Goal: Transaction & Acquisition: Obtain resource

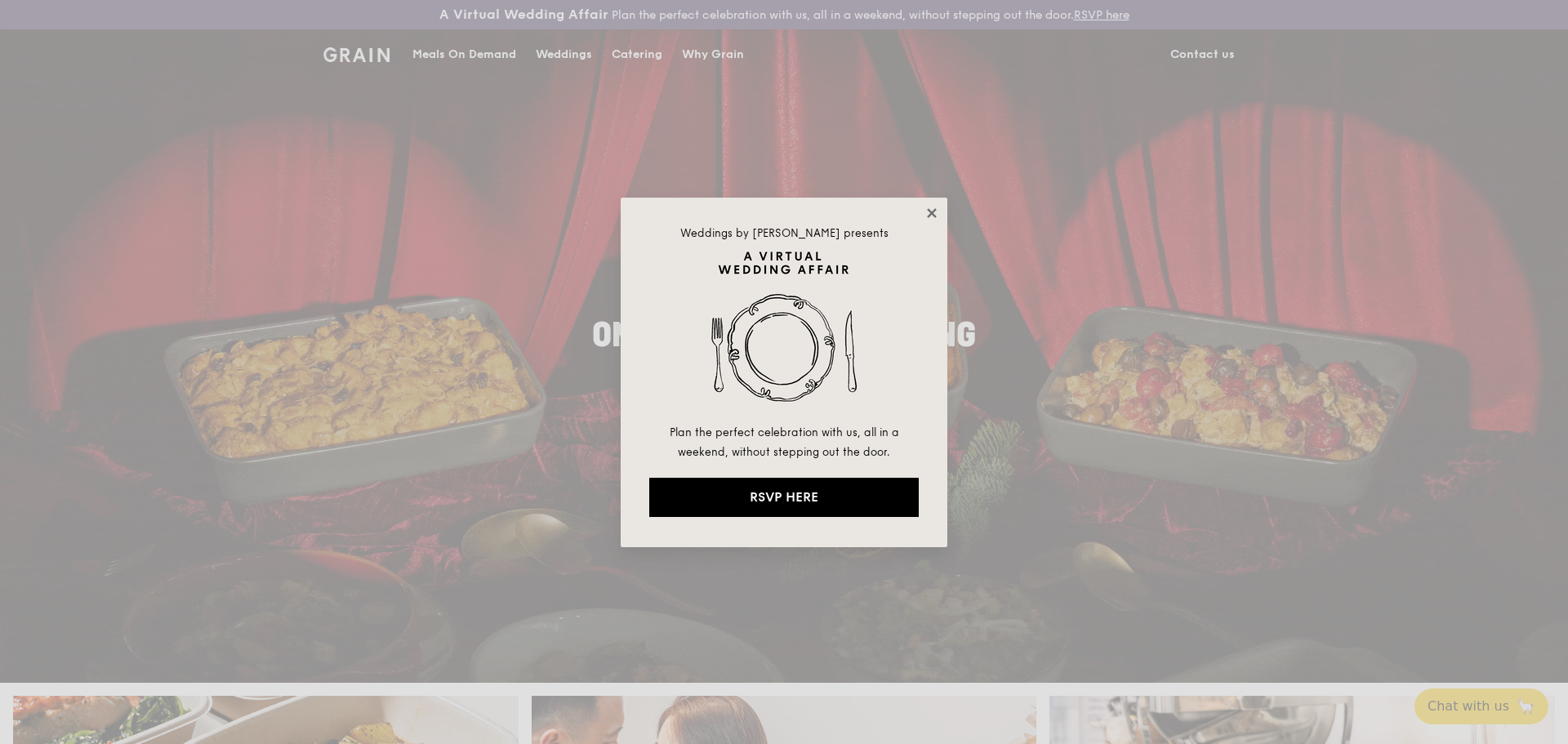
click at [934, 215] on icon at bounding box center [931, 213] width 9 height 9
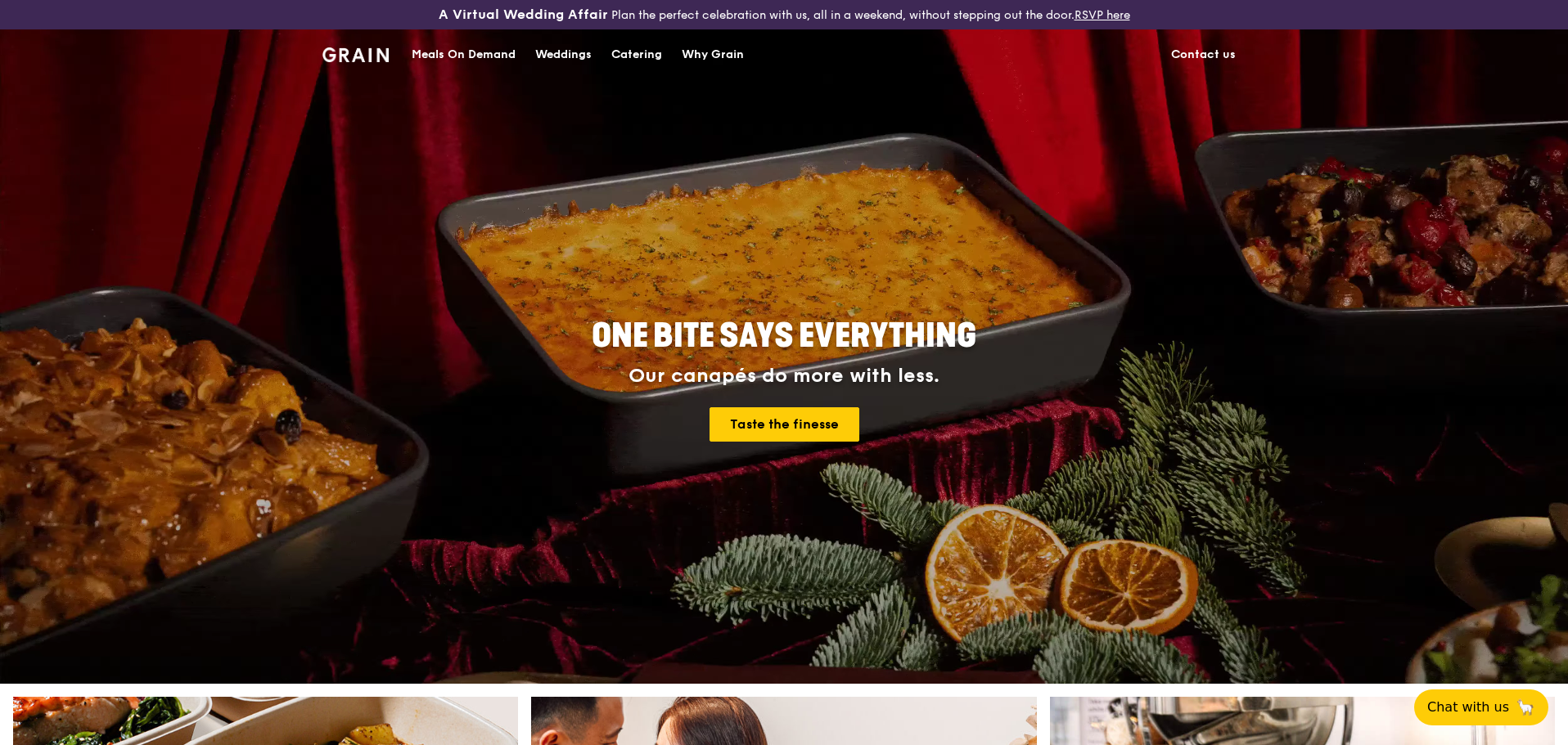
click at [658, 51] on div "Catering" at bounding box center [636, 55] width 51 height 49
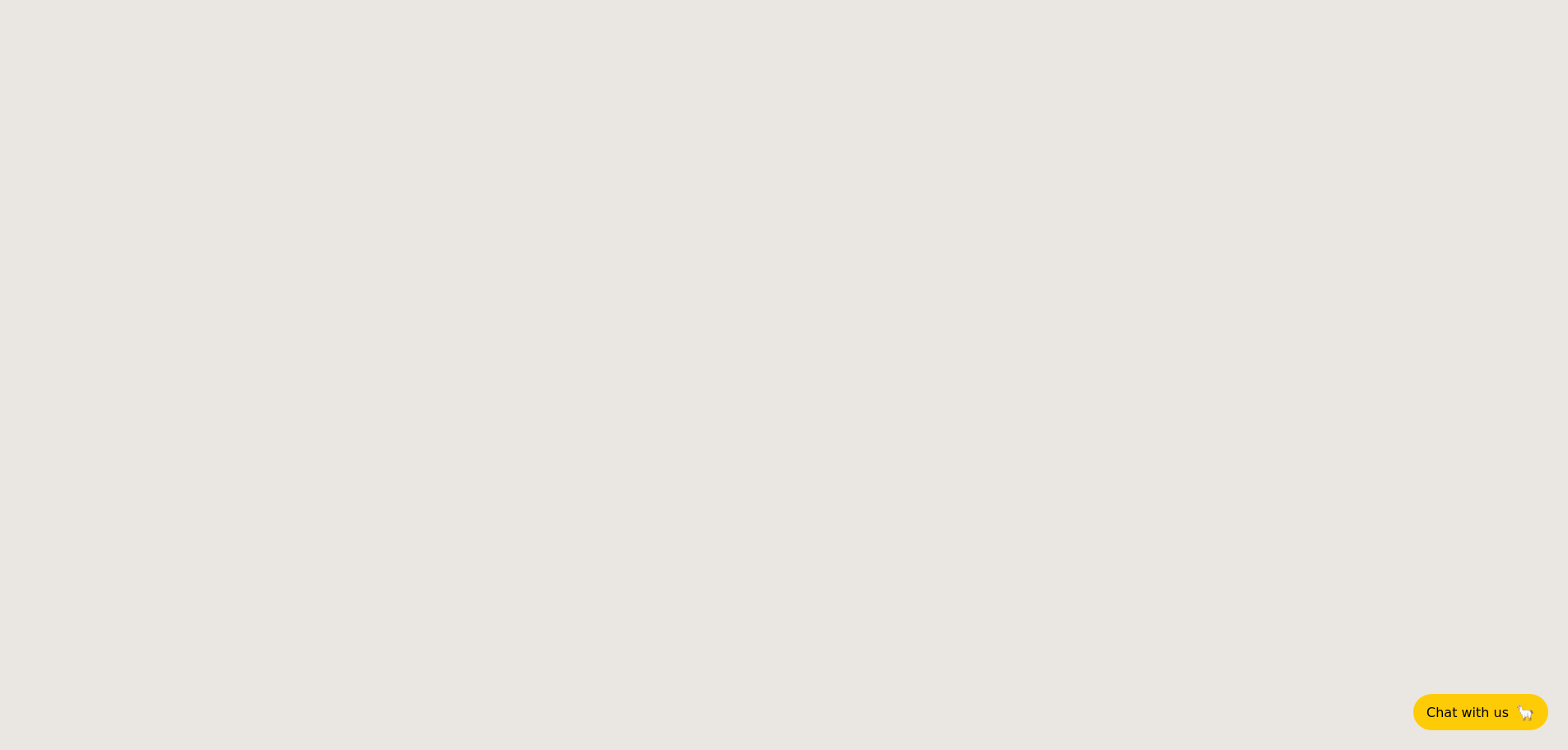
select select
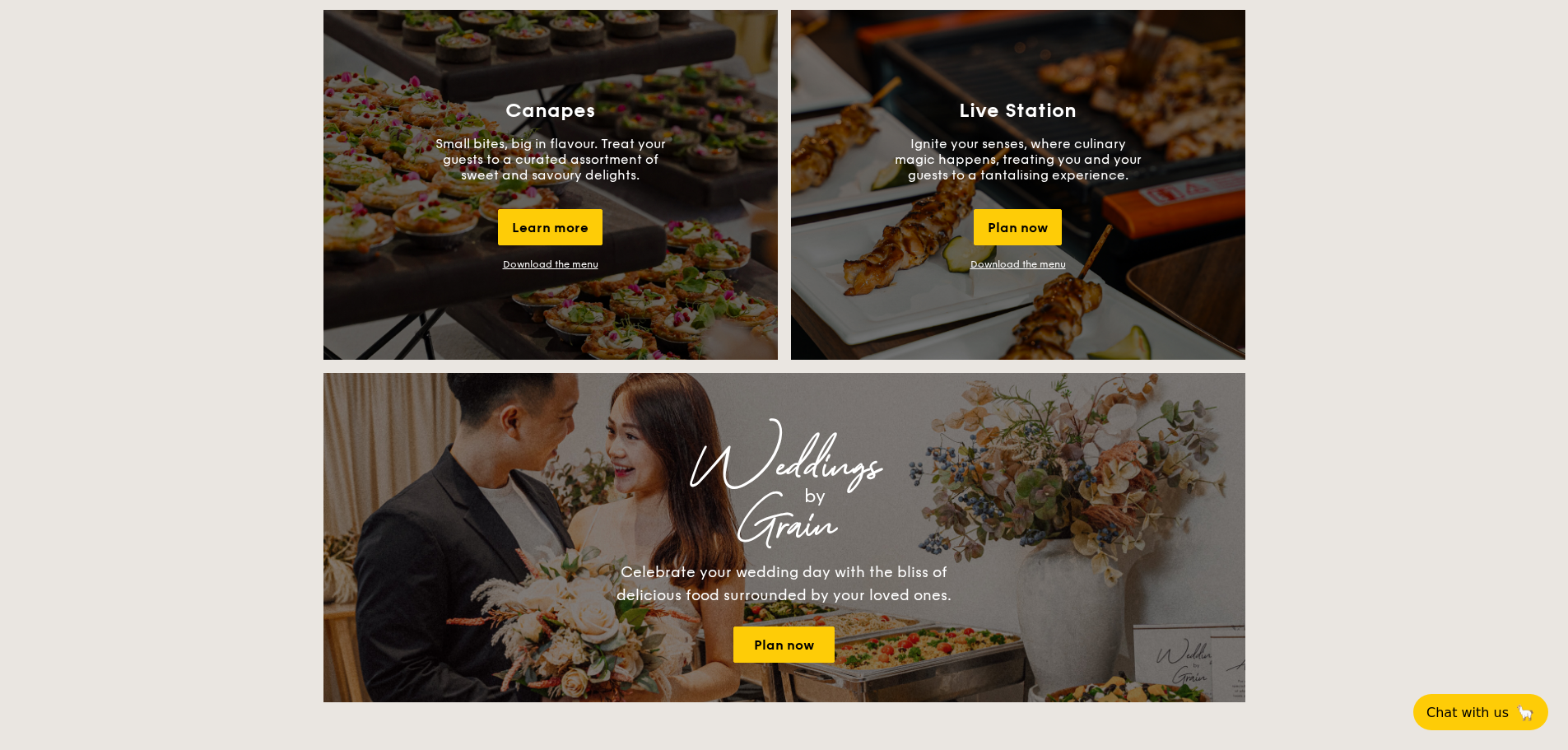
scroll to position [1509, 0]
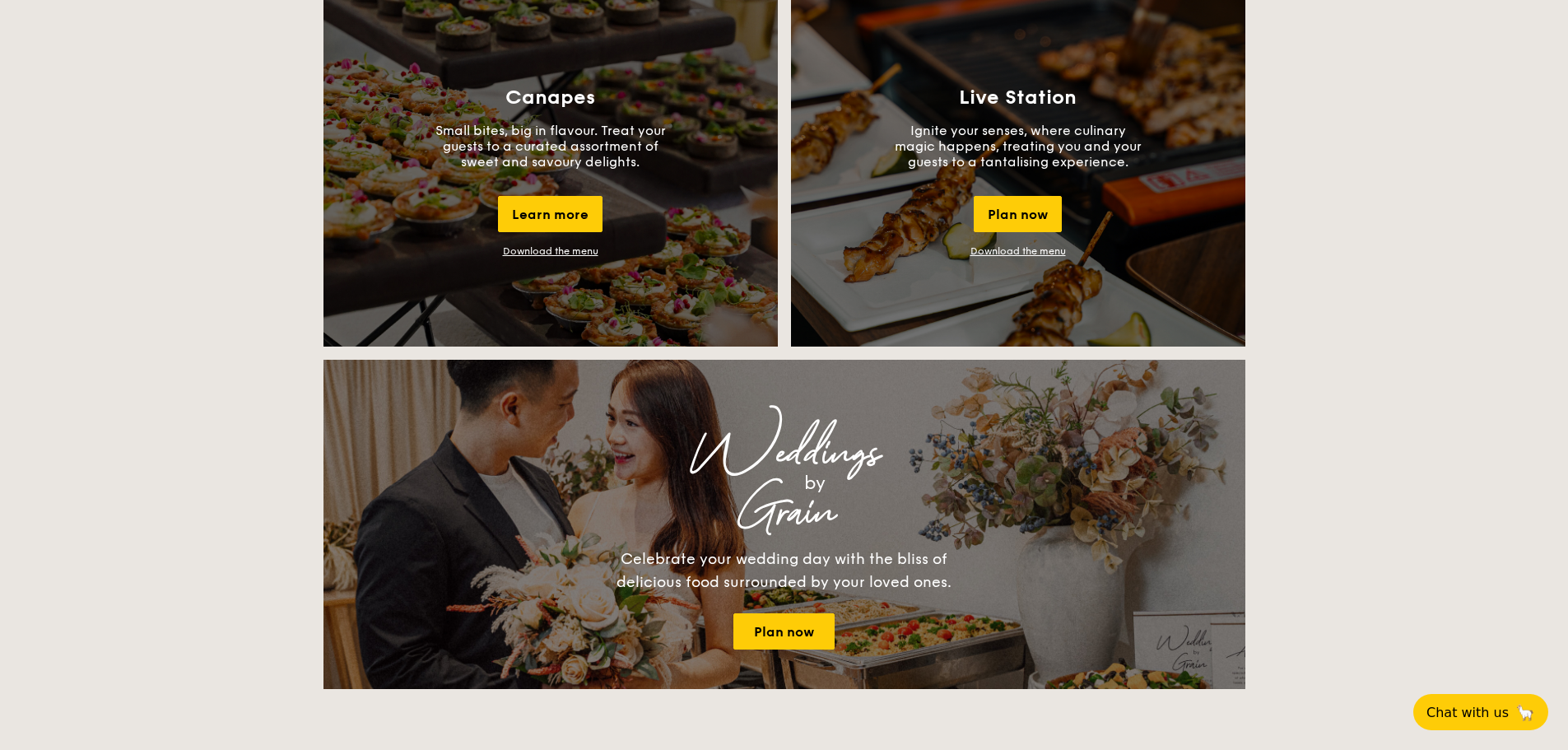
click at [533, 247] on link "Download the menu" at bounding box center [551, 250] width 96 height 11
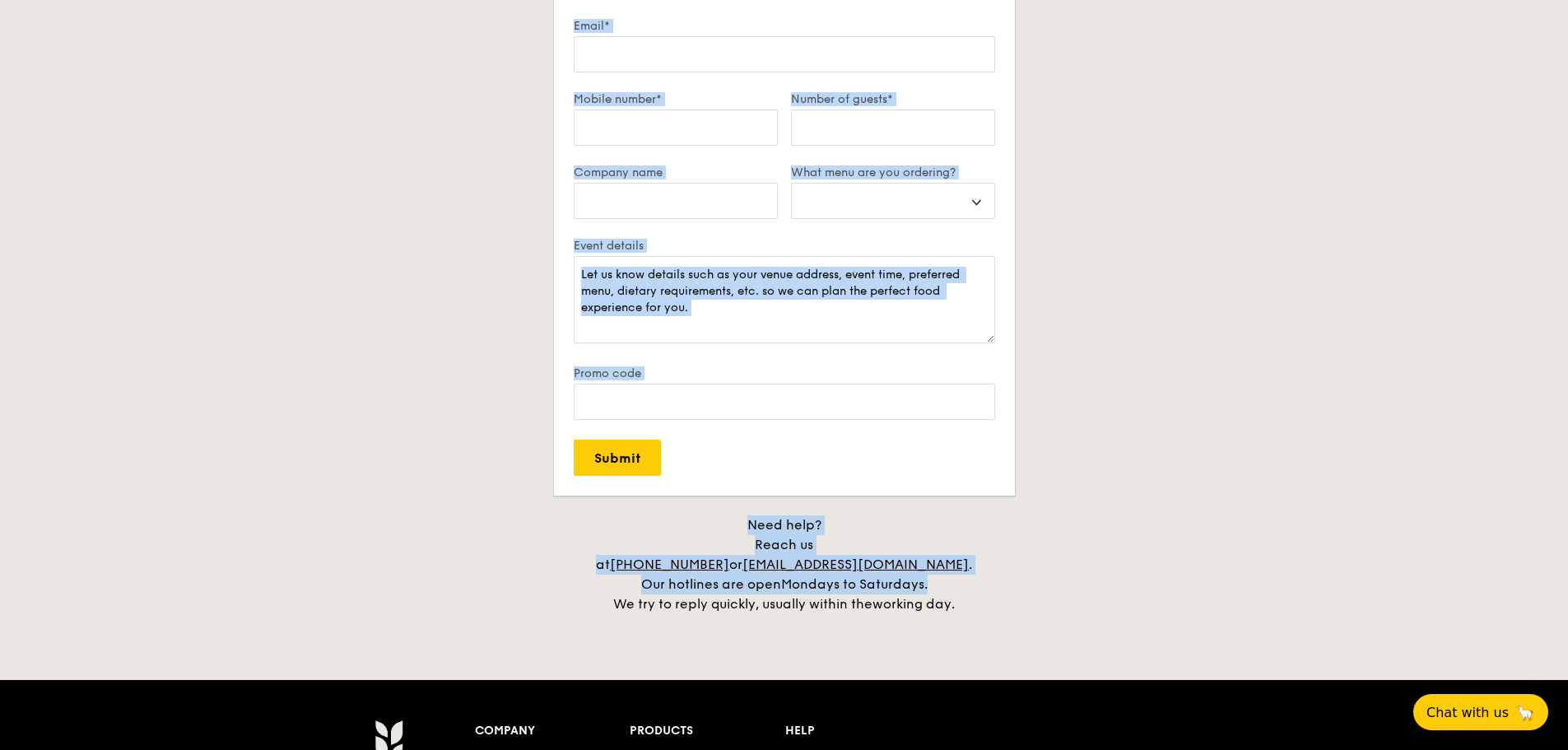
drag, startPoint x: 1567, startPoint y: 567, endPoint x: 1511, endPoint y: -38, distance: 607.6
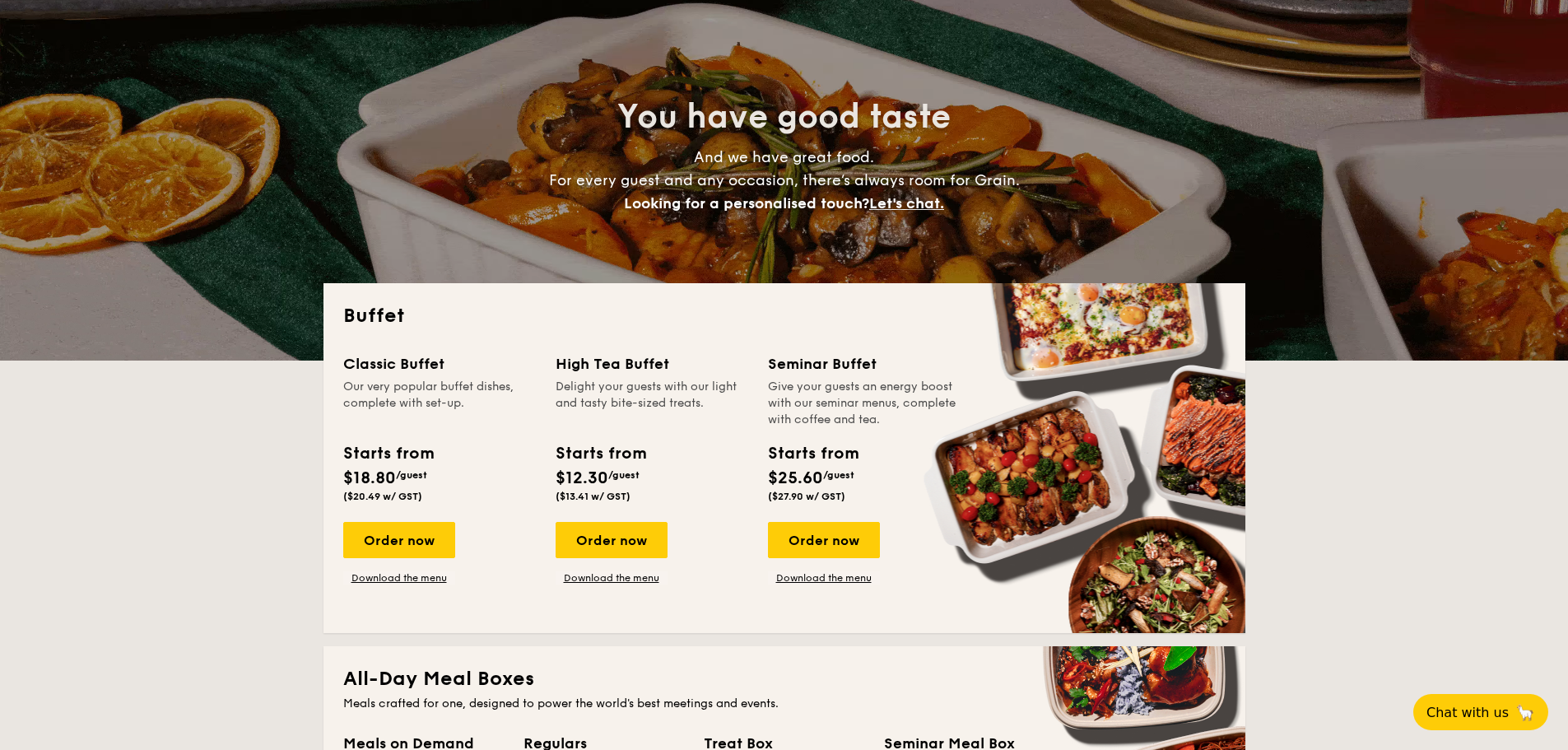
scroll to position [138, 0]
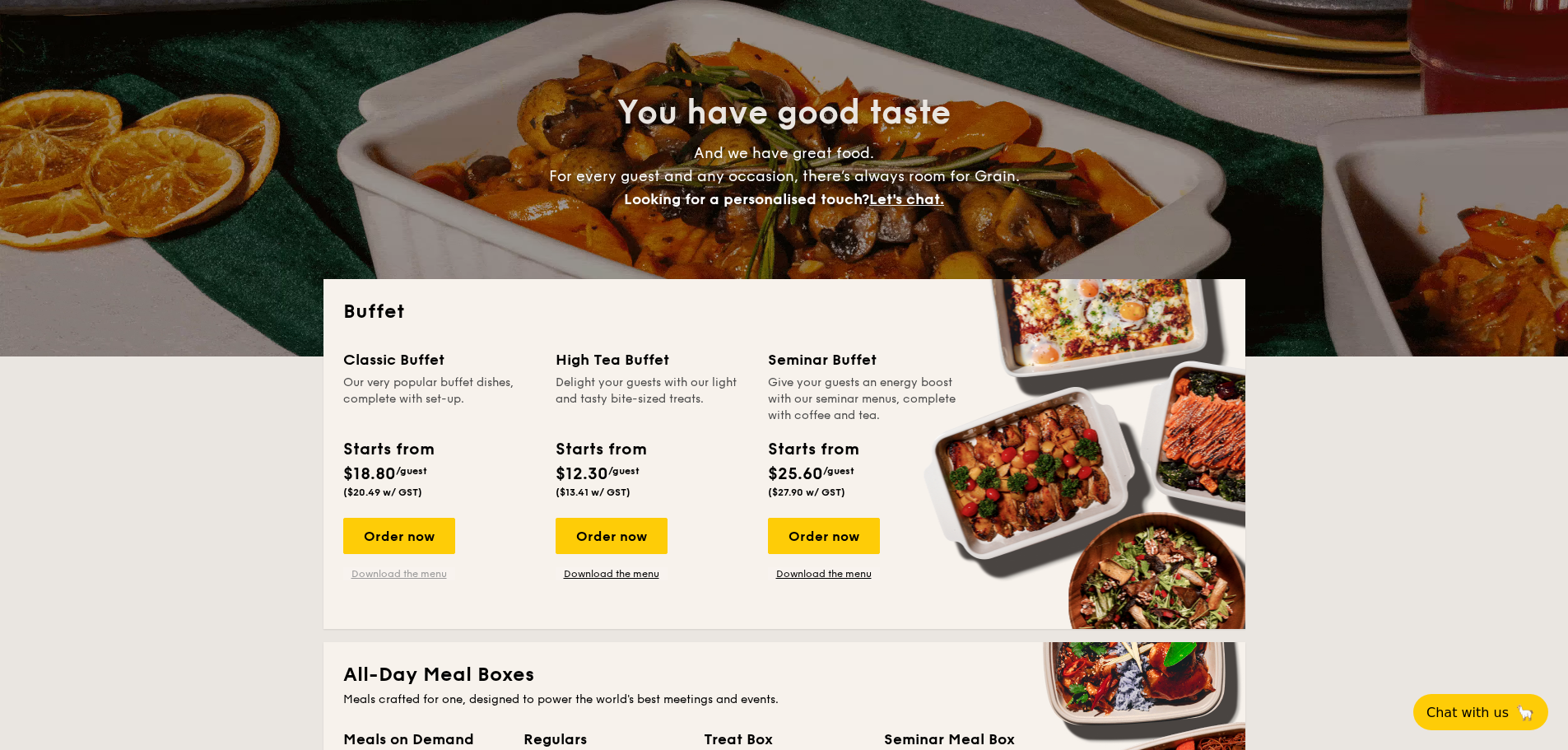
click at [398, 571] on link "Download the menu" at bounding box center [399, 573] width 112 height 13
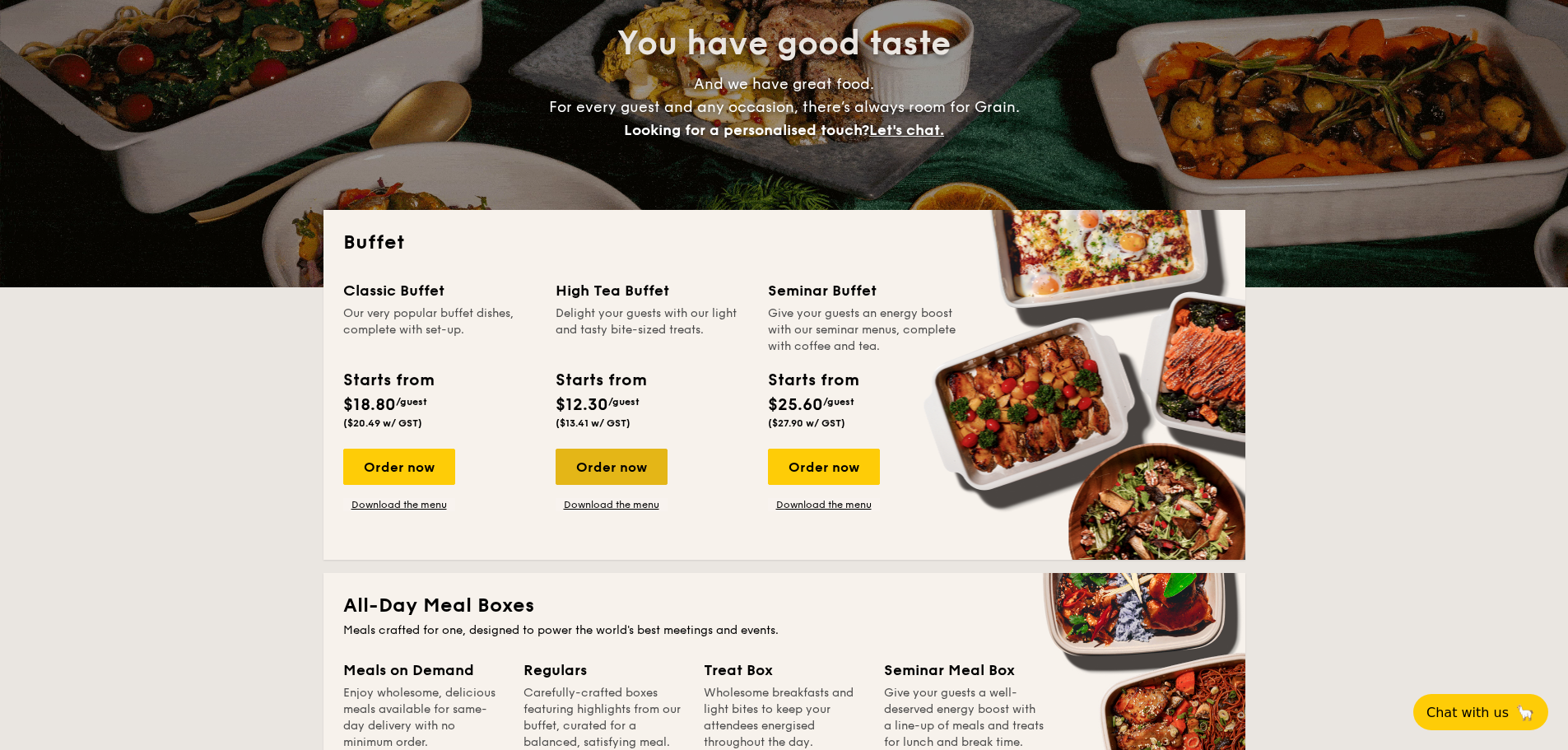
scroll to position [330, 0]
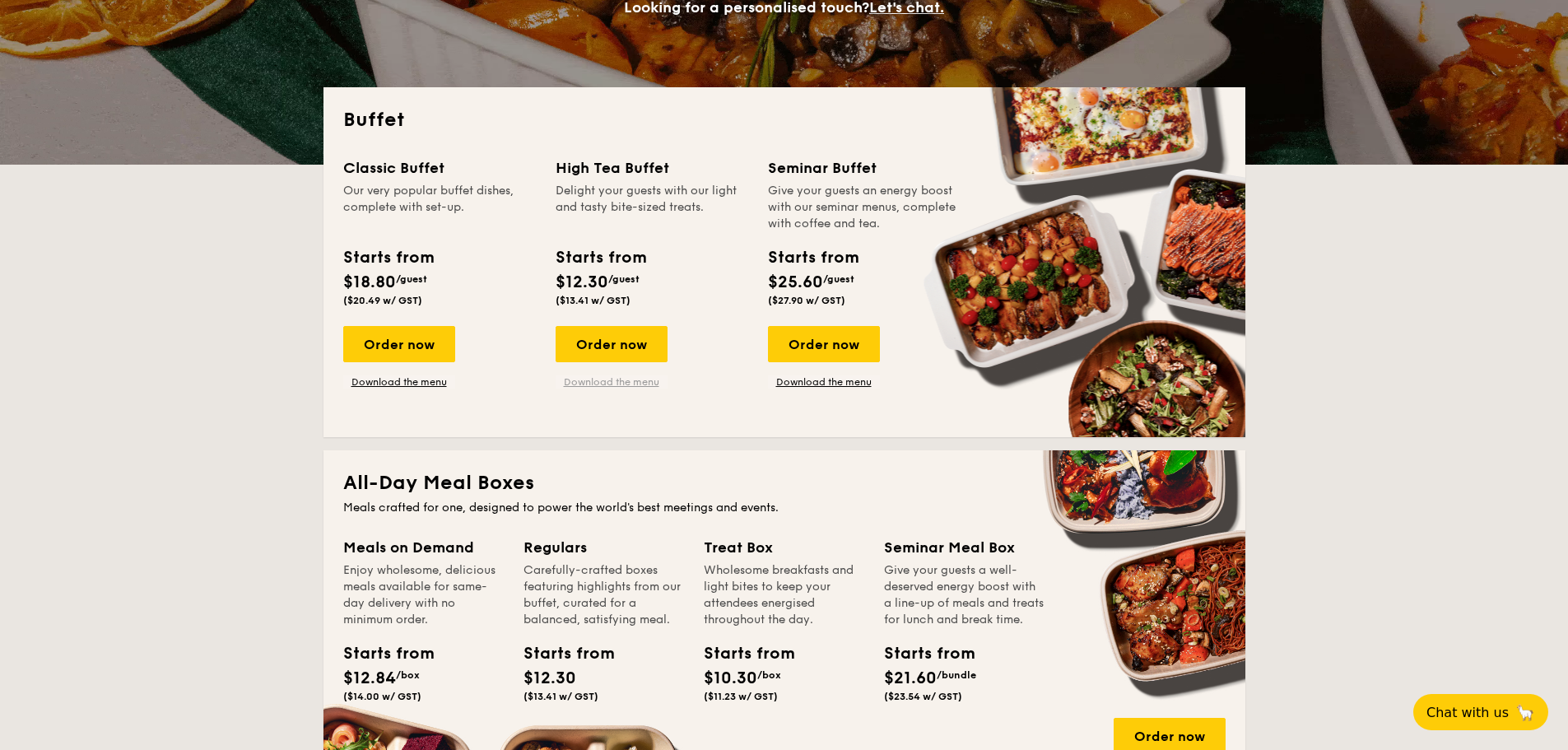
click at [622, 384] on link "Download the menu" at bounding box center [611, 381] width 112 height 13
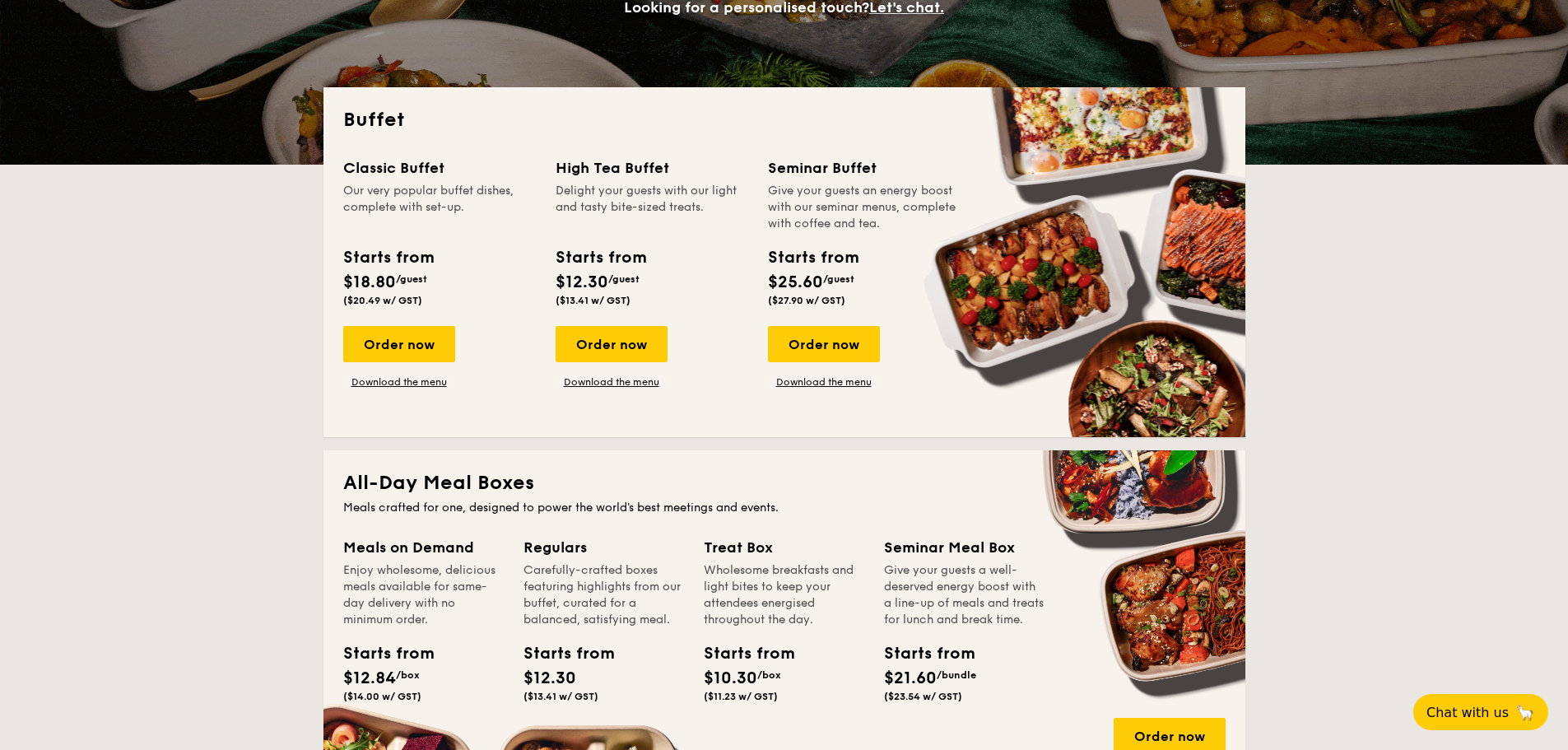
drag, startPoint x: 557, startPoint y: 168, endPoint x: 687, endPoint y: 170, distance: 130.0
click at [687, 170] on div "High Tea Buffet" at bounding box center [651, 167] width 193 height 23
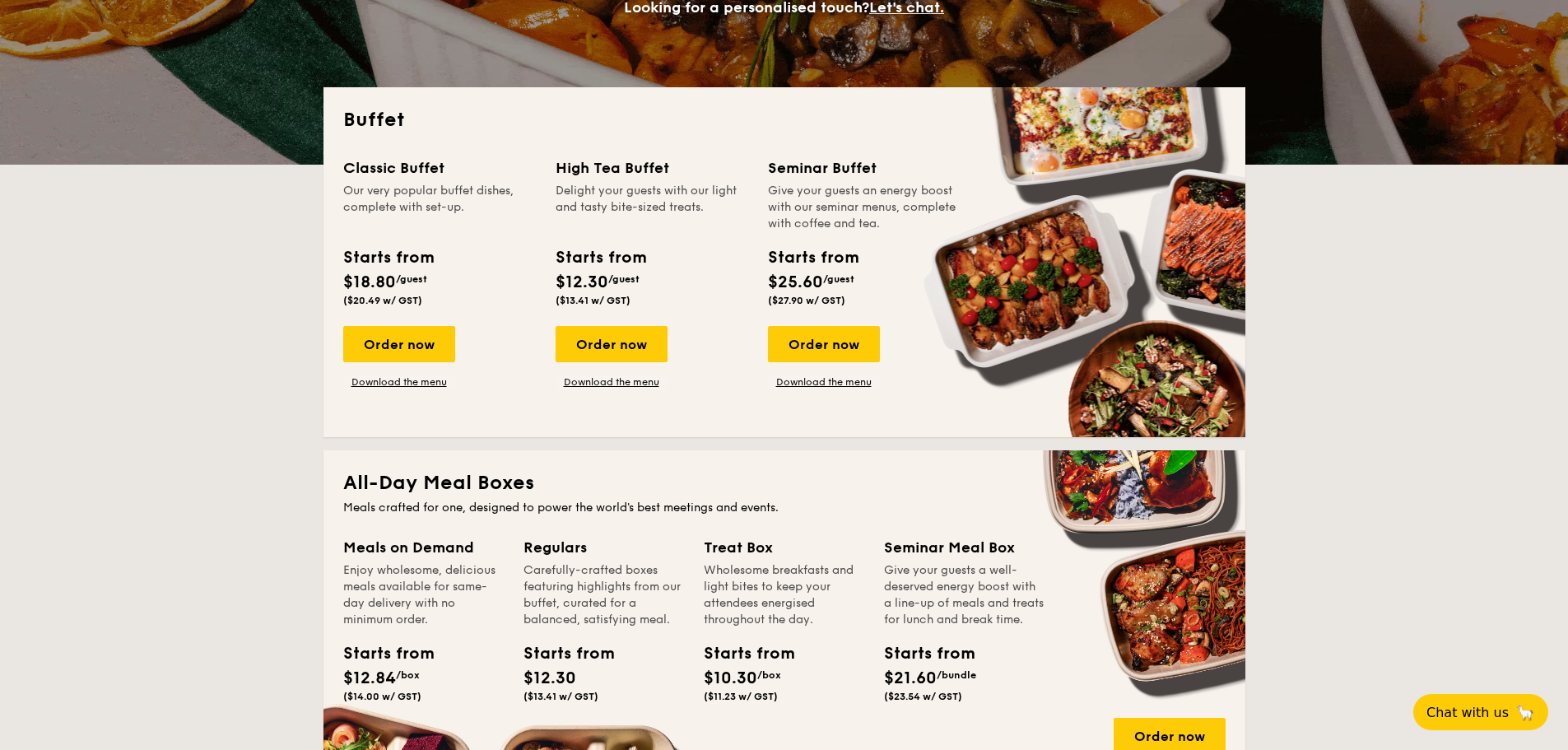
copy div "High Tea Buffet"
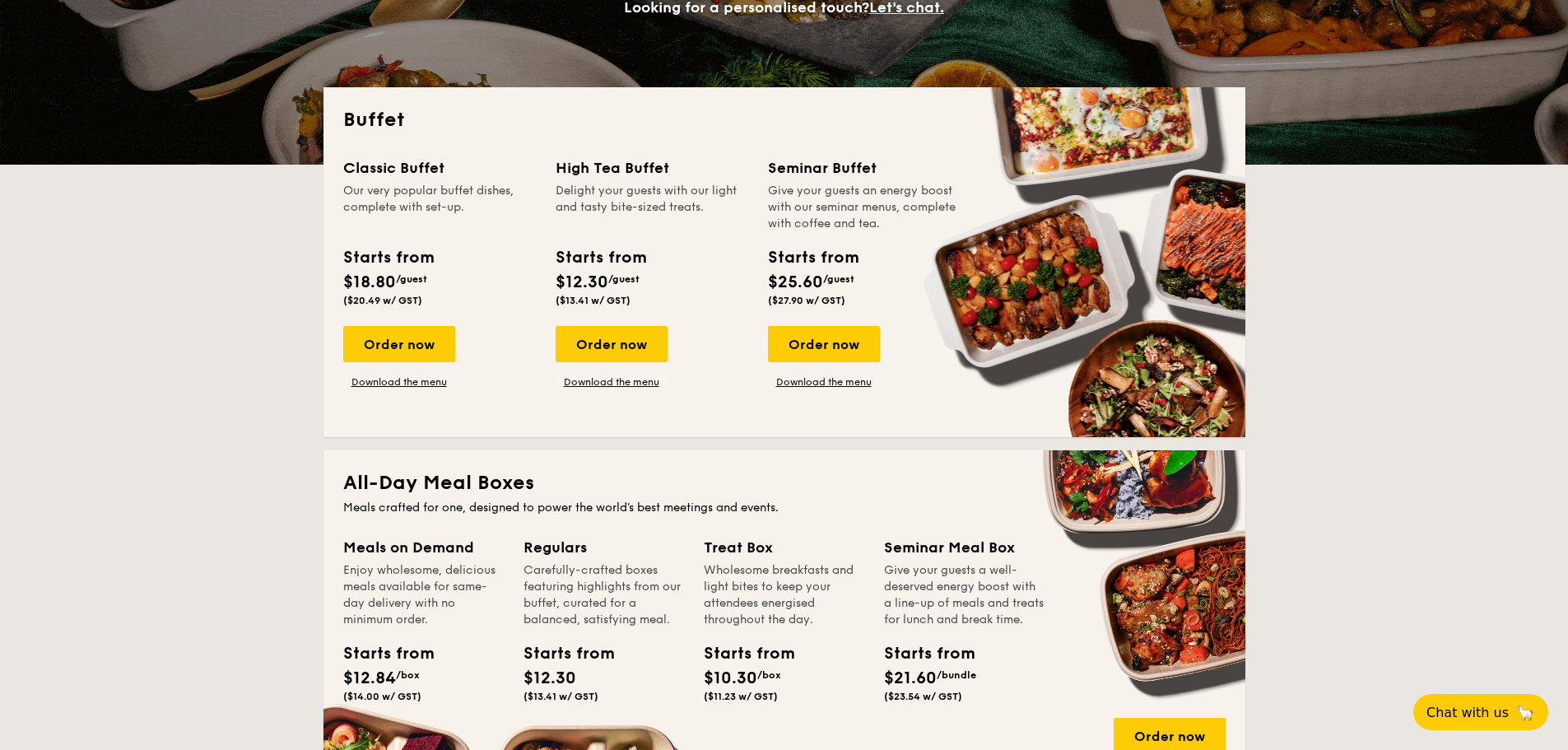
drag, startPoint x: 549, startPoint y: 277, endPoint x: 639, endPoint y: 298, distance: 92.4
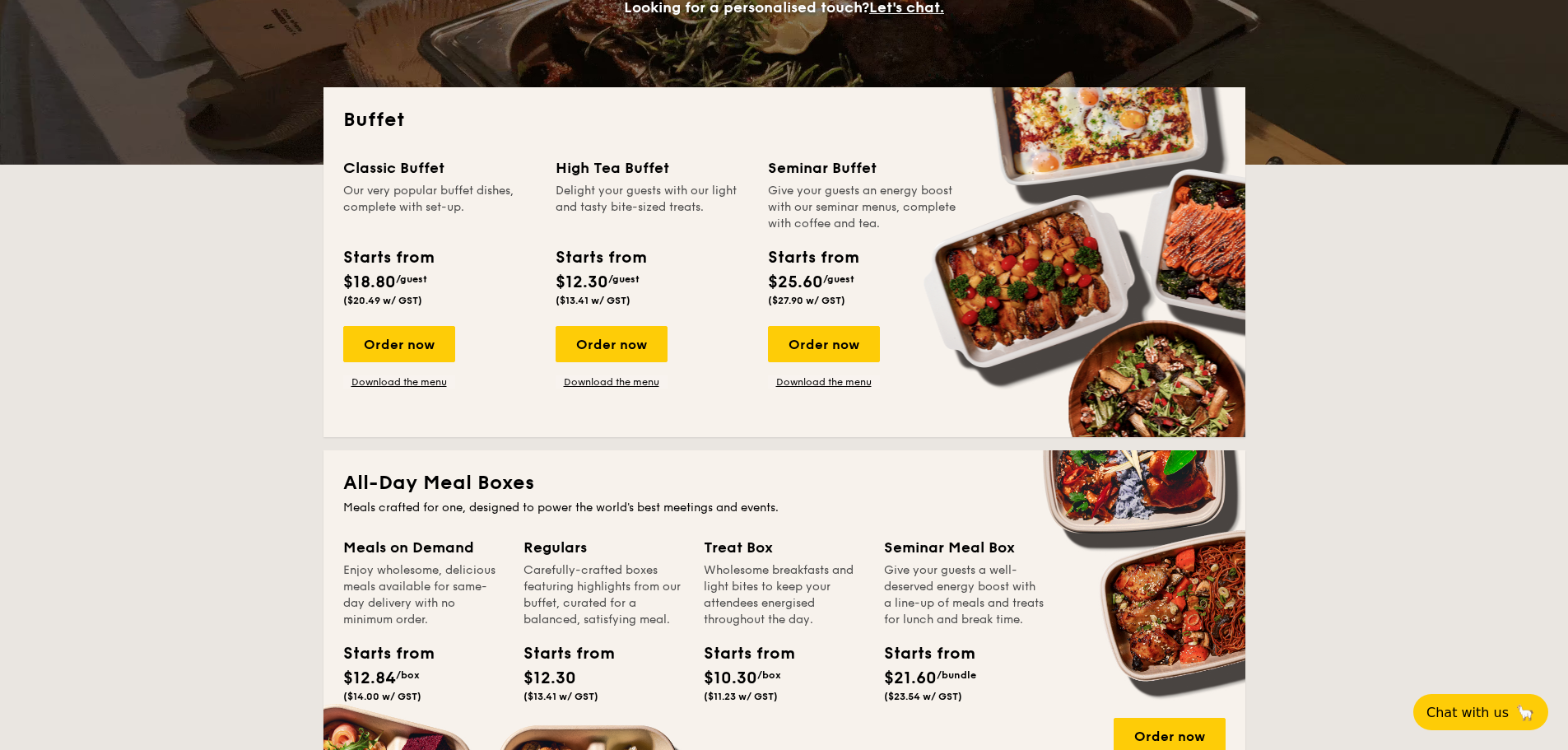
click at [639, 298] on div "Starts from $12.30 /guest ($13.41 w/ GST)" at bounding box center [601, 276] width 103 height 61
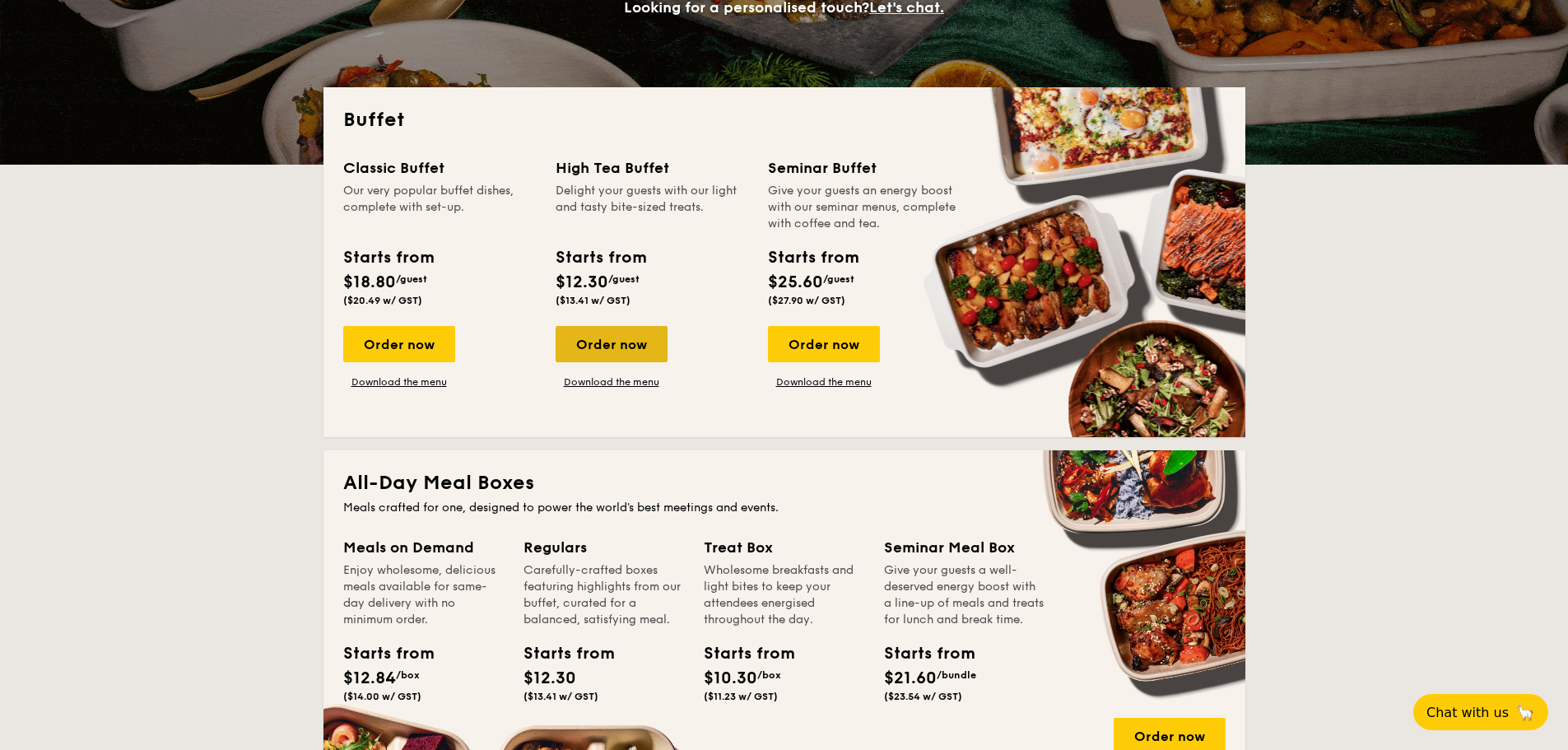
copy div "$12.30 /guest ($13.41 w/ GST)"
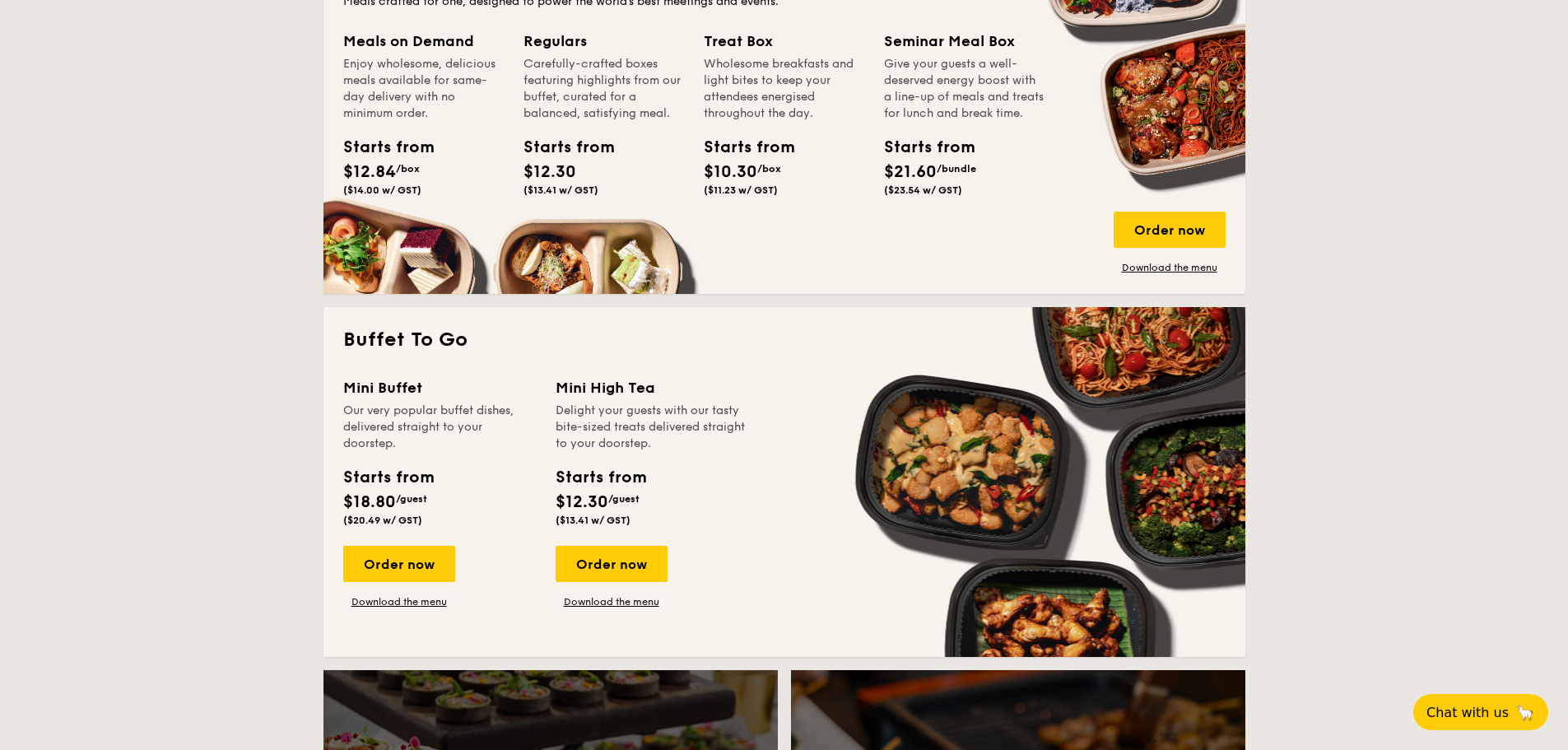
scroll to position [741, 0]
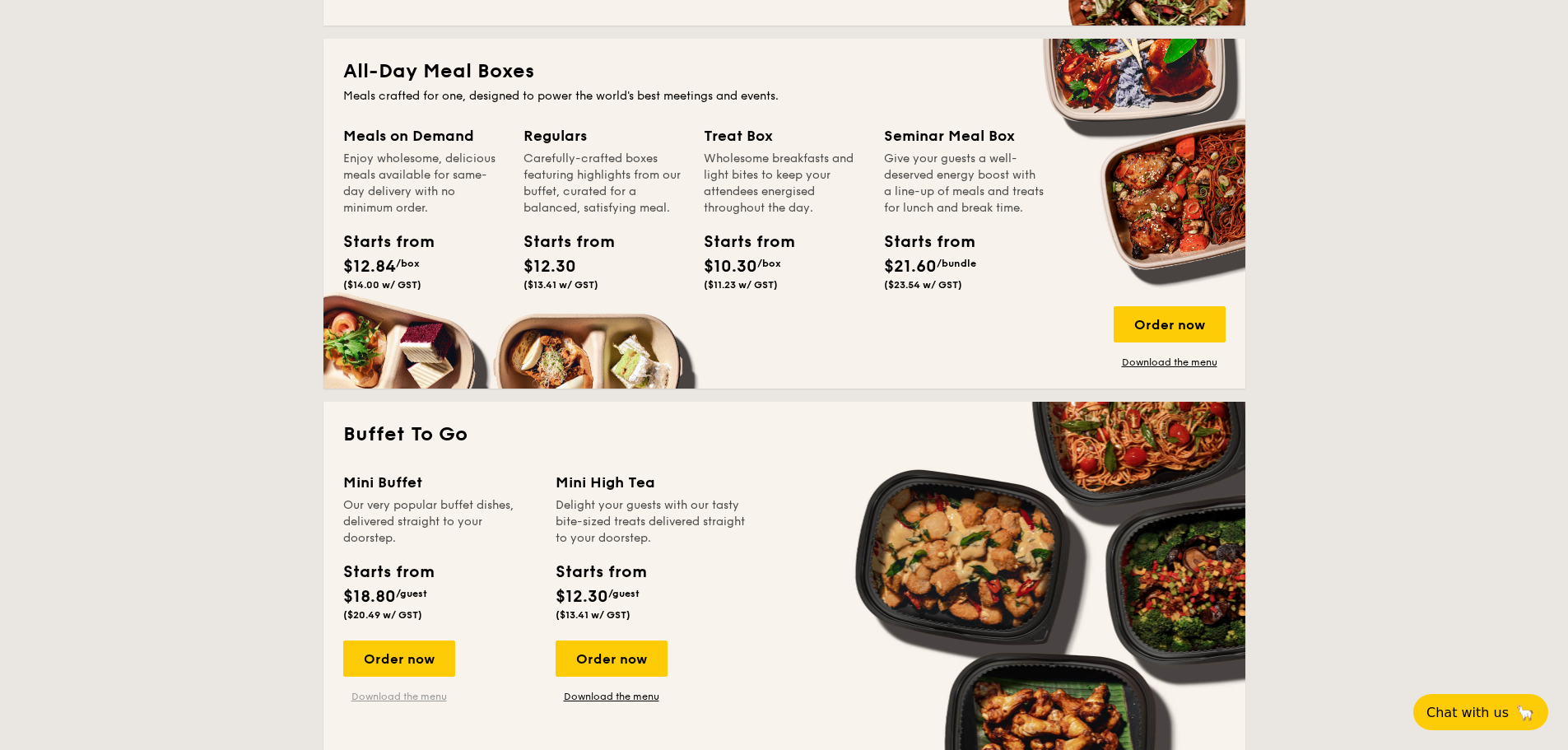
click at [403, 698] on link "Download the menu" at bounding box center [399, 696] width 112 height 13
click at [618, 699] on link "Download the menu" at bounding box center [611, 696] width 112 height 13
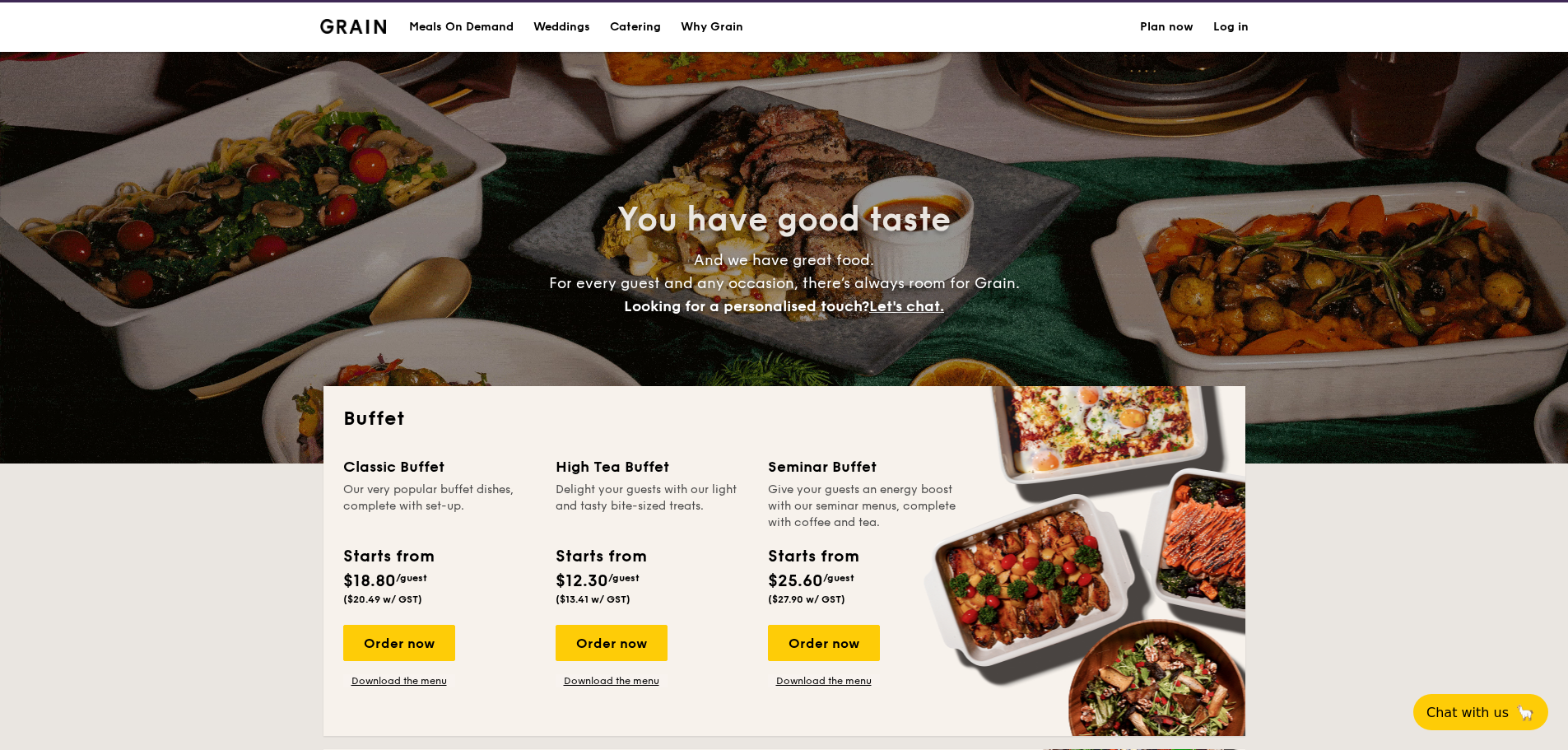
scroll to position [0, 0]
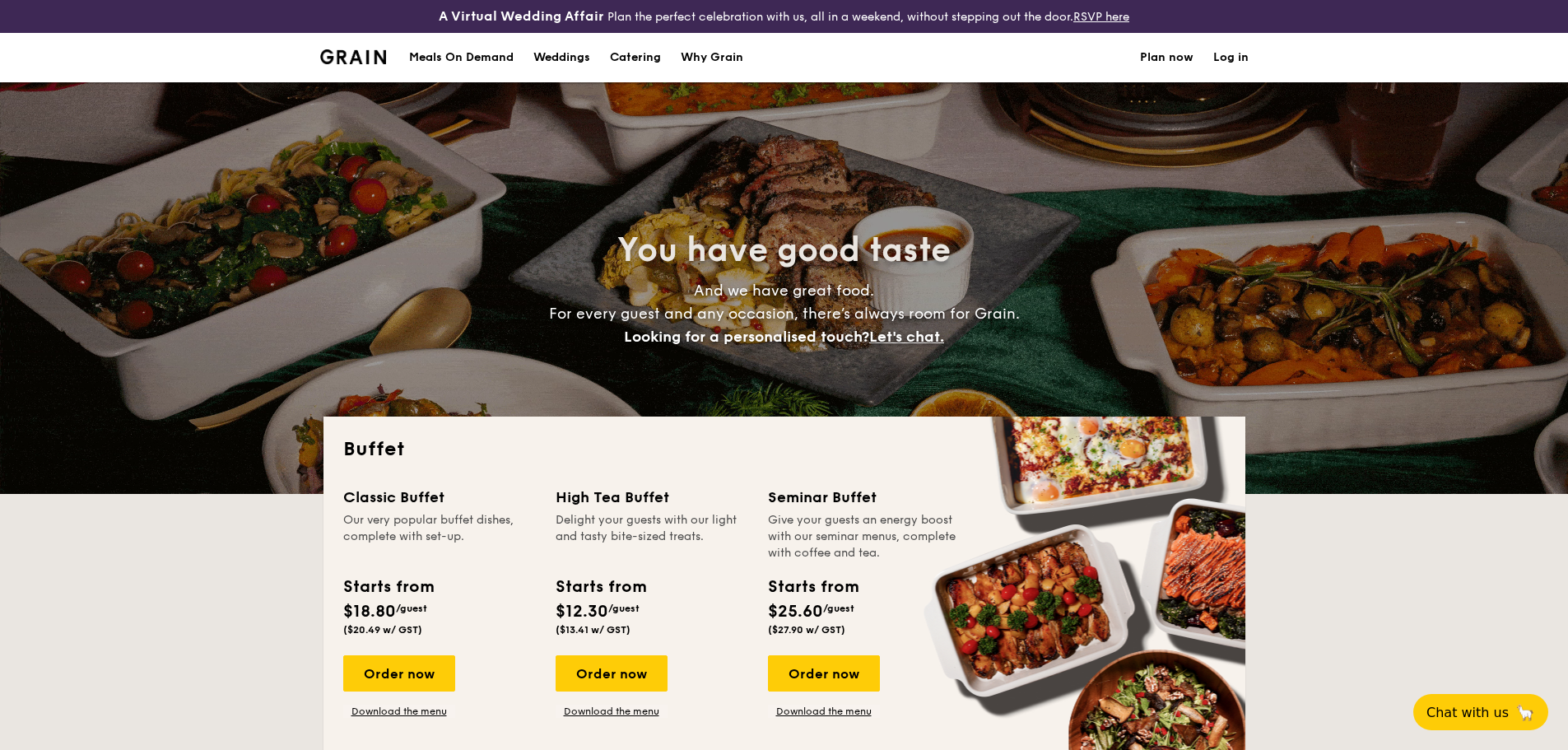
click at [631, 62] on h1 "Catering" at bounding box center [636, 58] width 51 height 50
click at [619, 51] on h1 "Catering" at bounding box center [636, 58] width 51 height 50
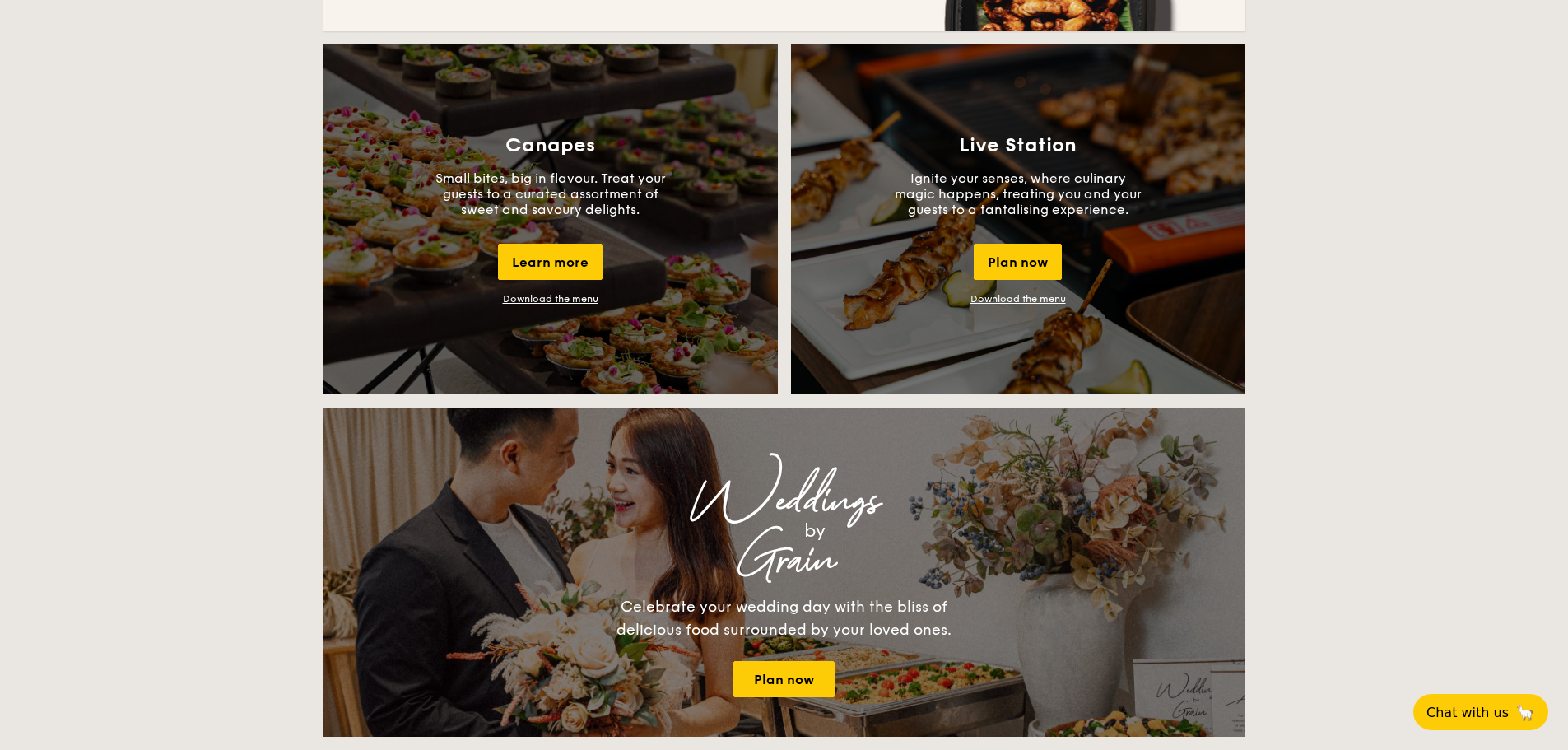
scroll to position [1400, 0]
